Goal: Task Accomplishment & Management: Manage account settings

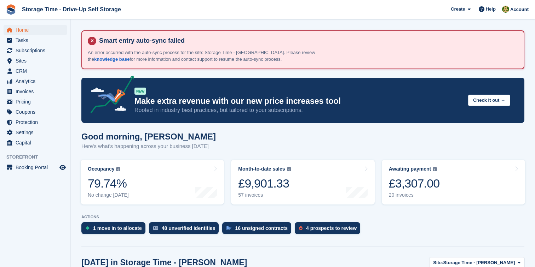
click at [250, 147] on div "Good morning, [PERSON_NAME] Here's what's happening across your business [DATE]" at bounding box center [302, 145] width 443 height 27
click at [427, 183] on div "£3,307.00" at bounding box center [414, 184] width 51 height 15
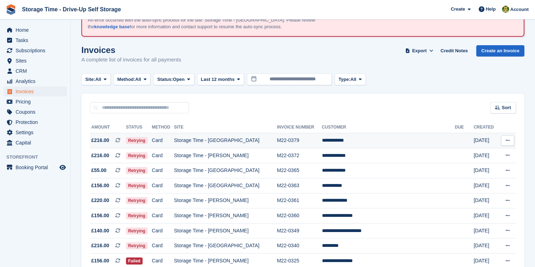
scroll to position [34, 0]
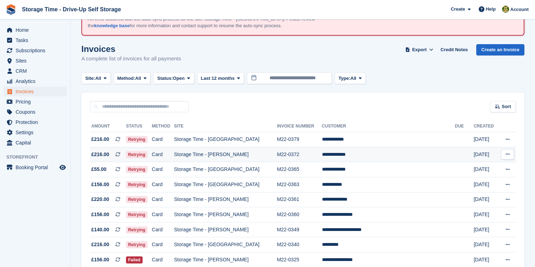
click at [258, 157] on td "Storage Time - [PERSON_NAME]" at bounding box center [225, 154] width 103 height 15
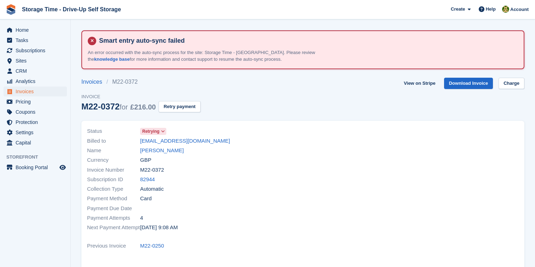
click at [162, 131] on icon at bounding box center [163, 131] width 4 height 4
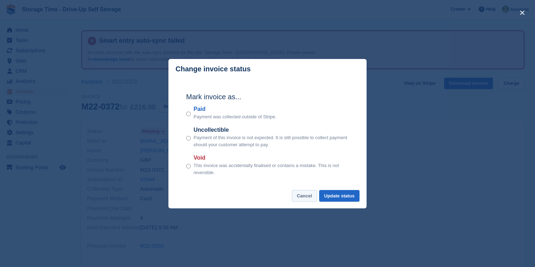
click at [300, 199] on button "Cancel" at bounding box center [304, 196] width 25 height 12
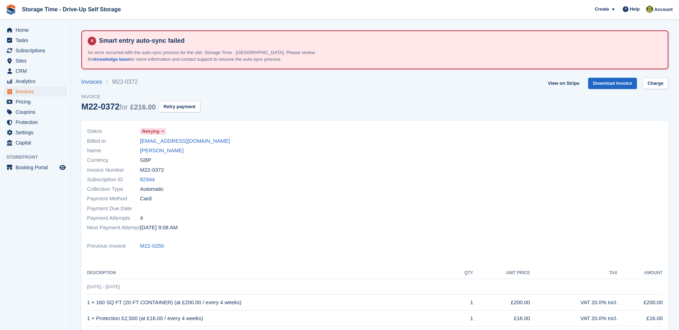
click at [253, 139] on div "Billed to [EMAIL_ADDRESS][DOMAIN_NAME]" at bounding box center [229, 141] width 284 height 10
click at [160, 130] on span "Retrying" at bounding box center [150, 131] width 17 height 6
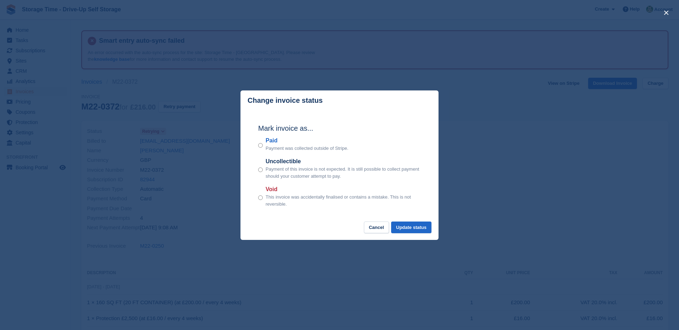
drag, startPoint x: 278, startPoint y: 151, endPoint x: 369, endPoint y: 152, distance: 91.3
click at [370, 152] on div "Mark invoice as... Paid Payment was collected outside of Stripe. Uncollectible …" at bounding box center [339, 166] width 177 height 111
click at [410, 227] on button "Update status" at bounding box center [411, 228] width 40 height 12
